Goal: Information Seeking & Learning: Learn about a topic

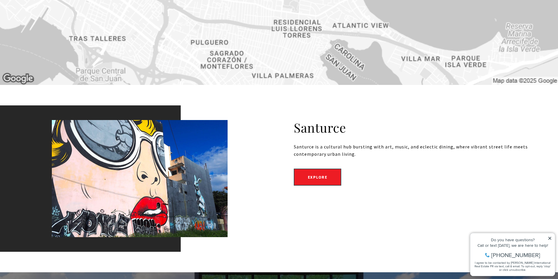
scroll to position [1493, 0]
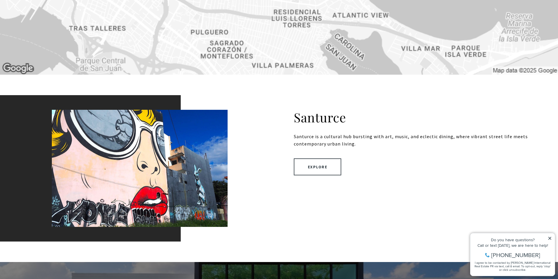
click at [316, 163] on link "Explore" at bounding box center [318, 166] width 48 height 17
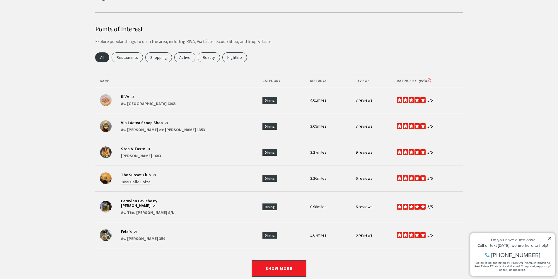
scroll to position [1288, 0]
click at [151, 198] on div "Visit the Peruvian Ceviche By Totti page on Yelp Search Av. Tte. César Luis Gon…" at bounding box center [153, 206] width 64 height 16
click at [152, 210] on link "Search Av. Tte. César Luis González S/N on Google Maps" at bounding box center [148, 212] width 54 height 5
